Goal: Information Seeking & Learning: Learn about a topic

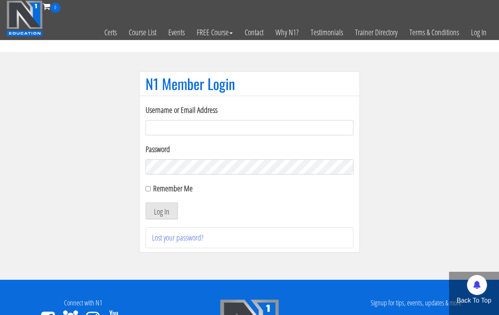
type input "[EMAIL_ADDRESS][DOMAIN_NAME]"
click at [161, 211] on button "Log In" at bounding box center [162, 210] width 32 height 17
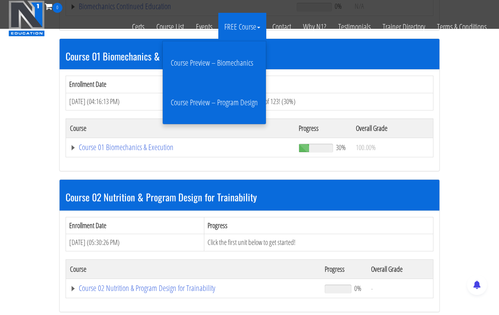
scroll to position [220, 0]
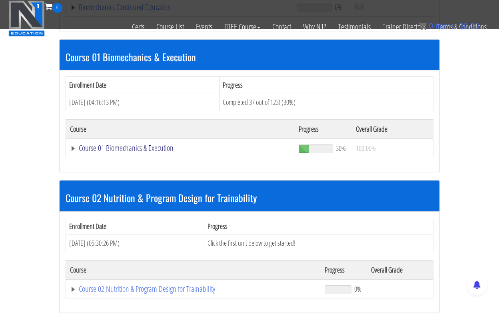
click at [121, 144] on link "Course 01 Biomechanics & Execution" at bounding box center [180, 148] width 221 height 8
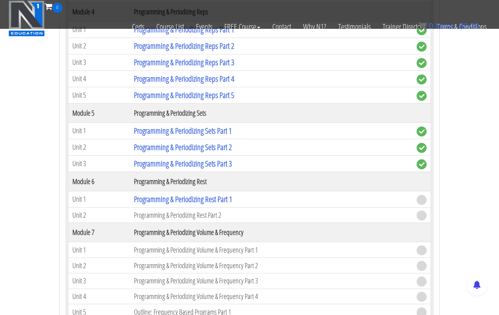
scroll to position [931, 0]
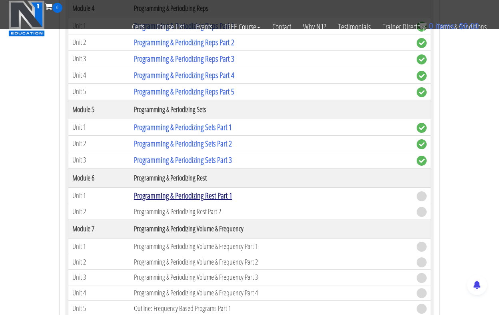
click at [210, 190] on link "Programming & Periodizing Rest Part 1" at bounding box center [183, 195] width 98 height 11
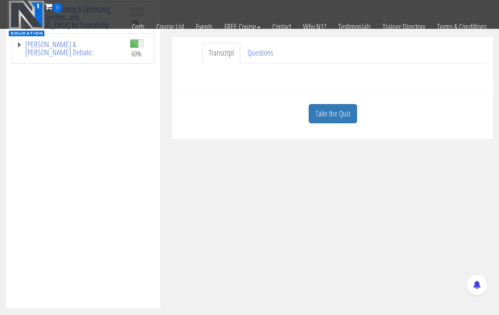
scroll to position [199, 0]
click at [323, 114] on link "Take the Quiz" at bounding box center [333, 113] width 48 height 20
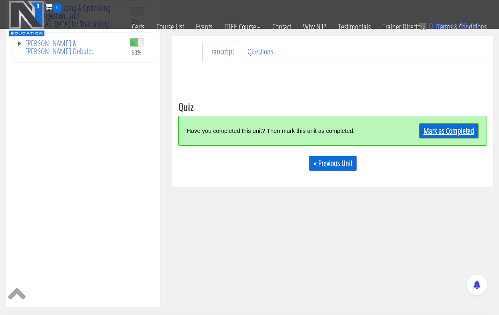
click at [447, 130] on link "Mark as Completed" at bounding box center [449, 130] width 60 height 15
